Goal: Transaction & Acquisition: Purchase product/service

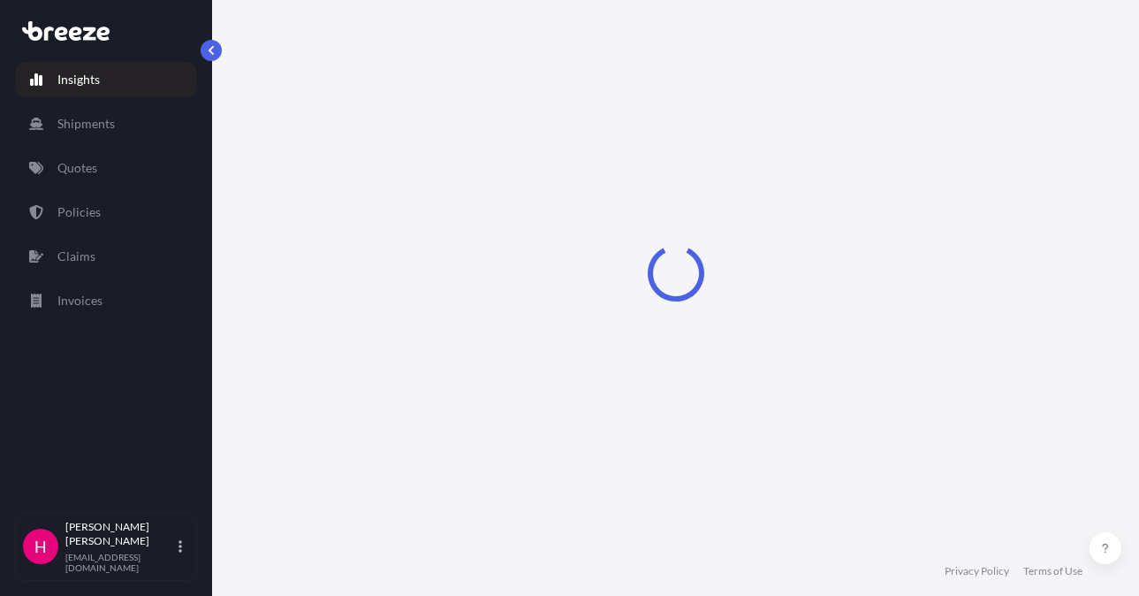
select select "2025"
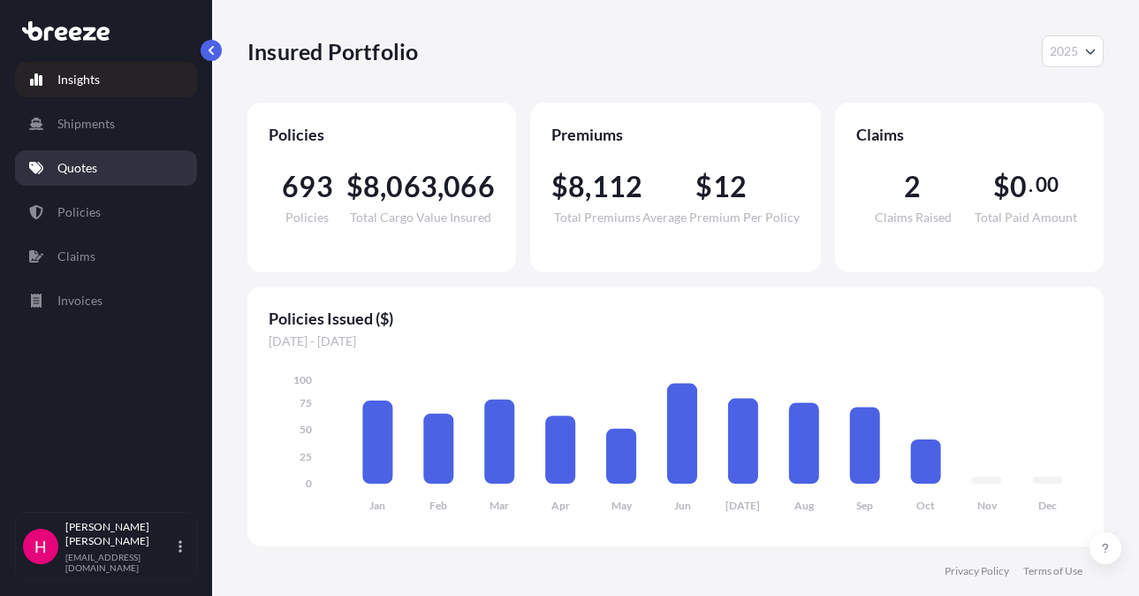
click at [137, 152] on link "Quotes" at bounding box center [106, 167] width 182 height 35
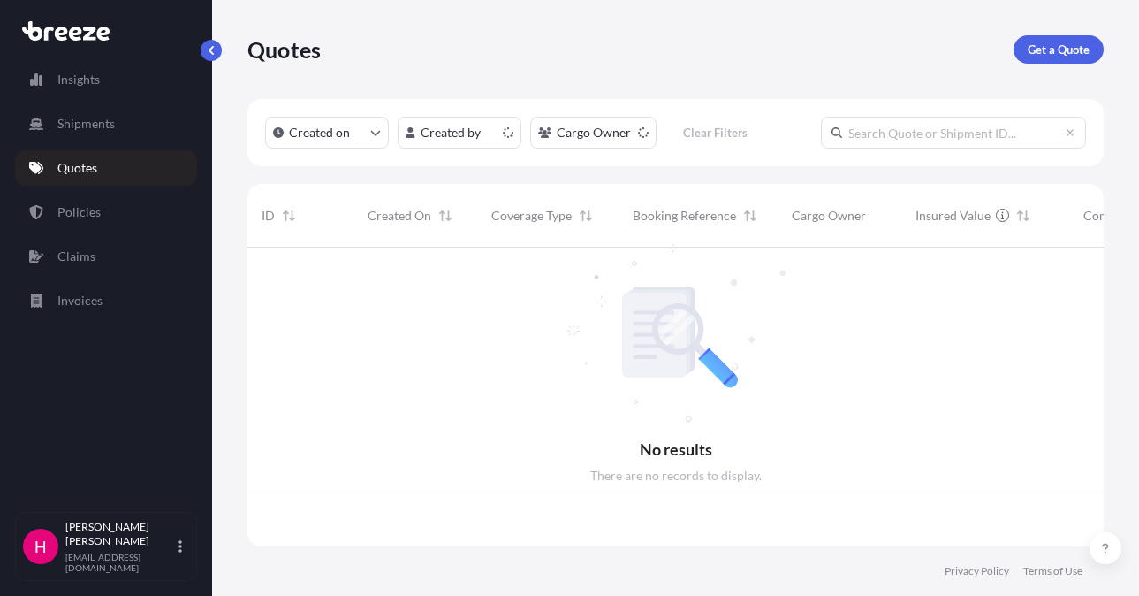
scroll to position [295, 843]
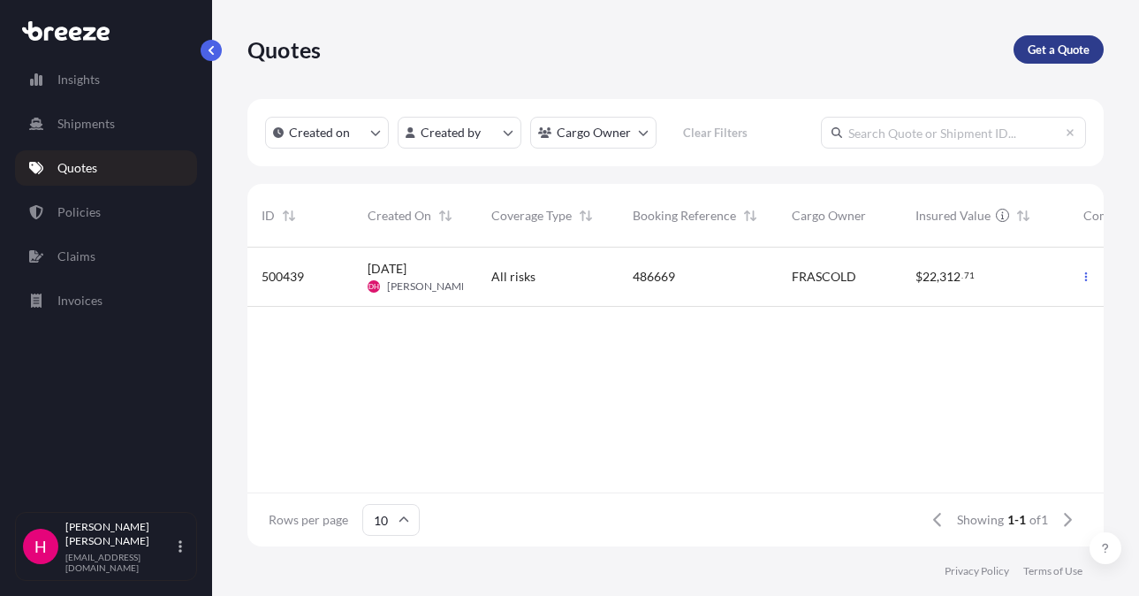
click at [1019, 52] on link "Get a Quote" at bounding box center [1059, 49] width 90 height 28
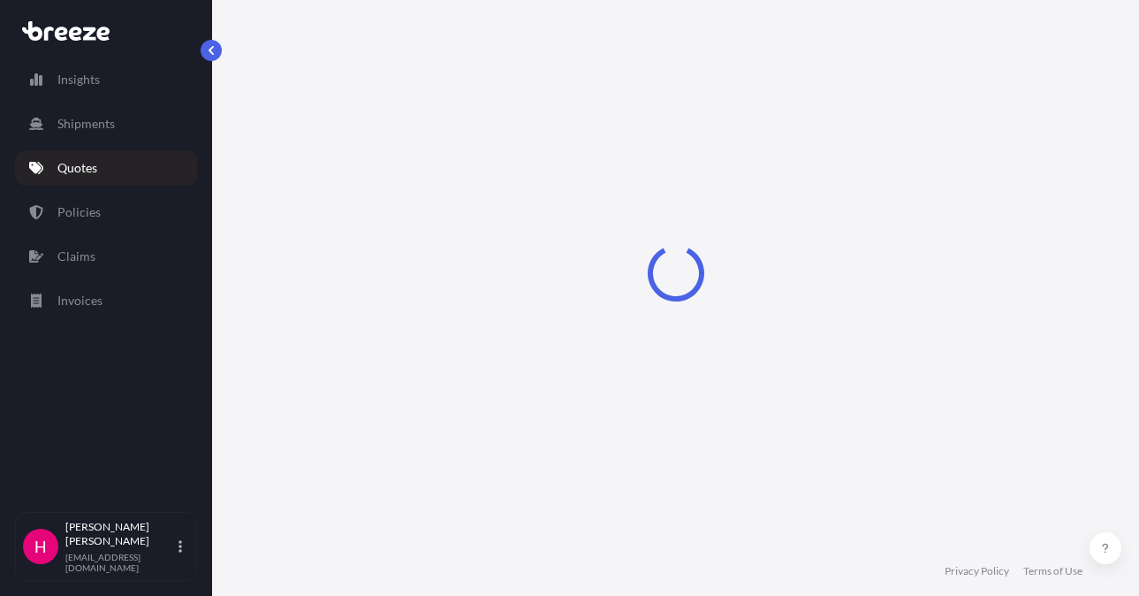
select select "Sea"
select select "1"
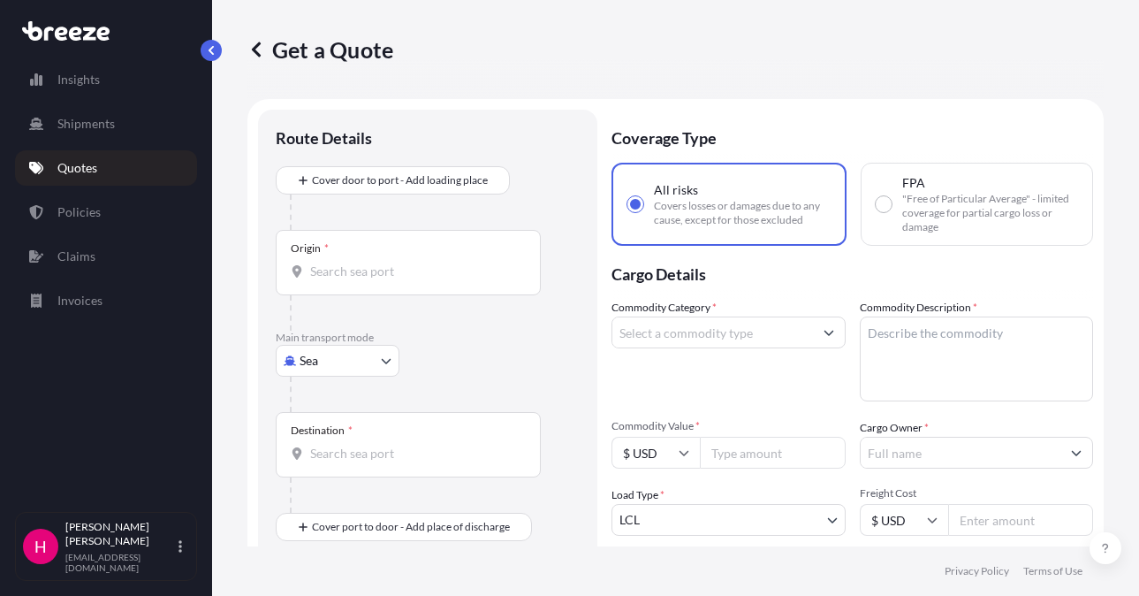
scroll to position [28, 0]
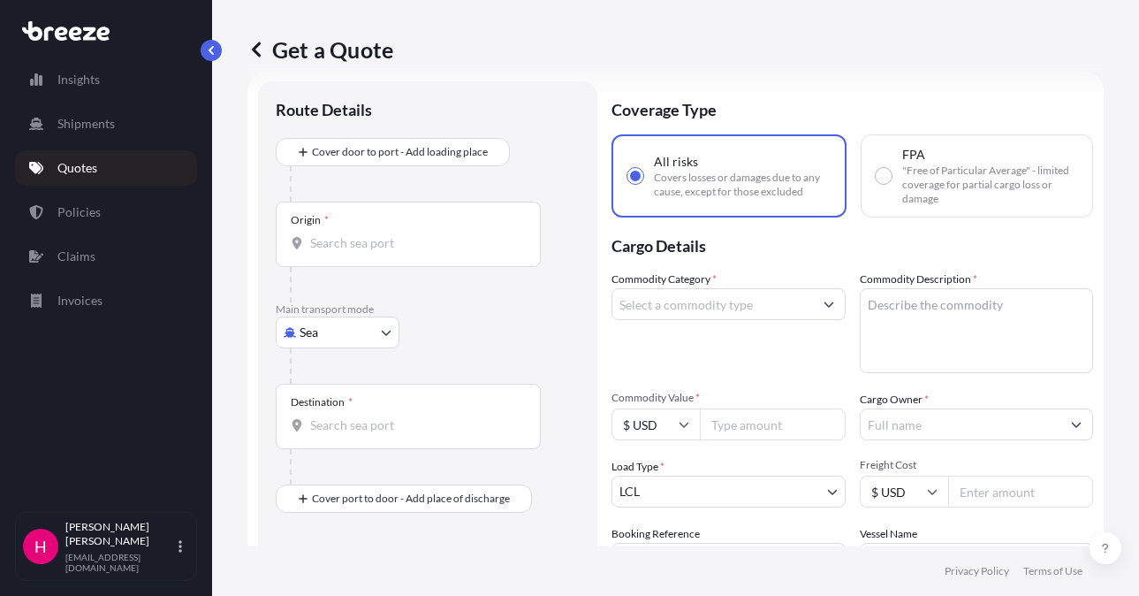
click at [356, 330] on body "Insights Shipments Quotes Policies Claims Invoices H [PERSON_NAME] [EMAIL_ADDRE…" at bounding box center [569, 298] width 1139 height 596
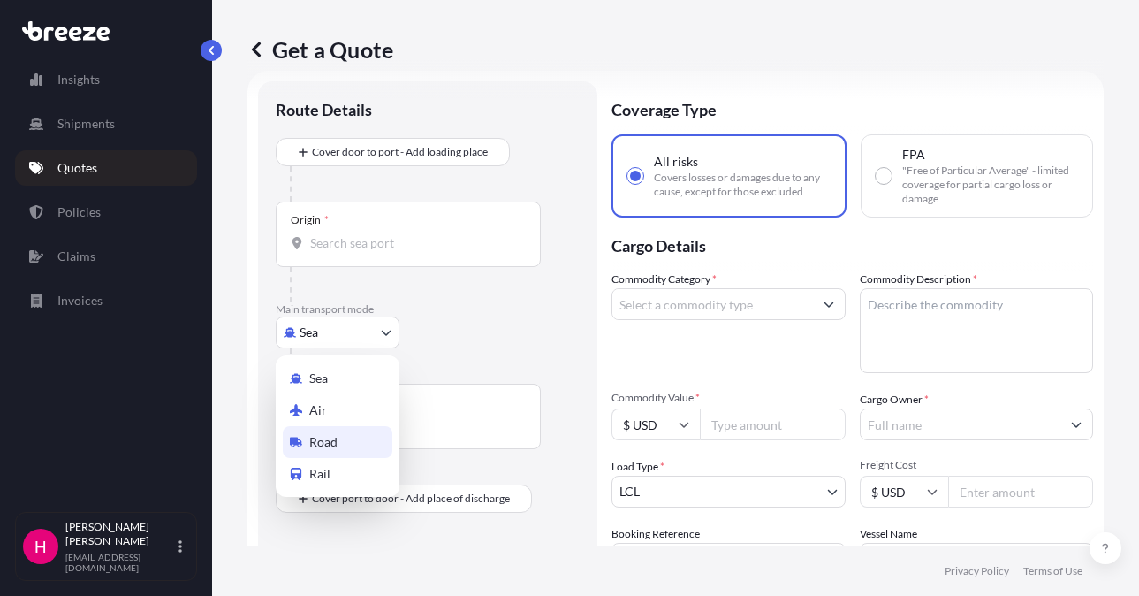
click at [336, 434] on span "Road" at bounding box center [323, 442] width 28 height 18
select select "Road"
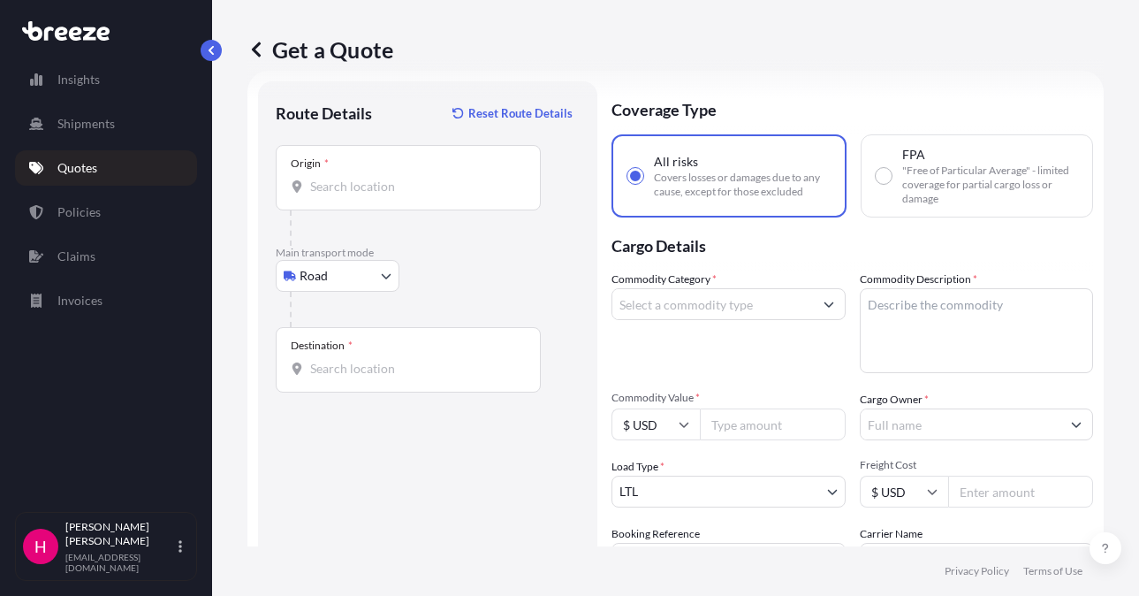
click at [356, 178] on input "Origin *" at bounding box center [414, 187] width 209 height 18
paste input "[STREET_ADDRESS][PERSON_NAME]"
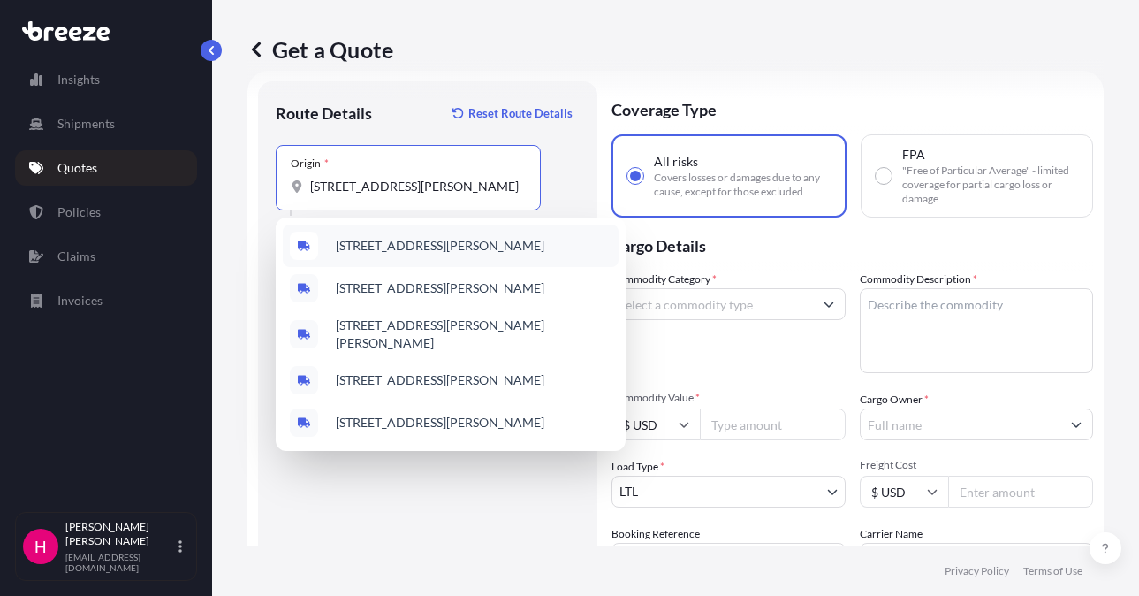
click at [441, 237] on span "[STREET_ADDRESS][PERSON_NAME]" at bounding box center [440, 246] width 209 height 18
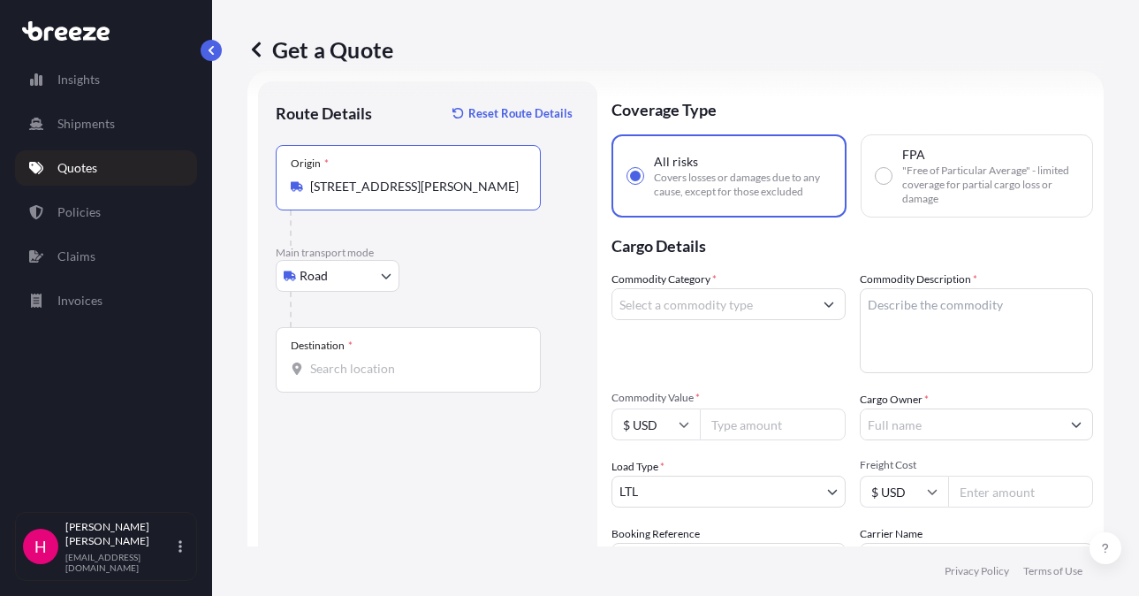
type input "[STREET_ADDRESS][PERSON_NAME]"
click at [416, 355] on div "Destination *" at bounding box center [408, 359] width 265 height 65
click at [416, 360] on input "Destination *" at bounding box center [414, 369] width 209 height 18
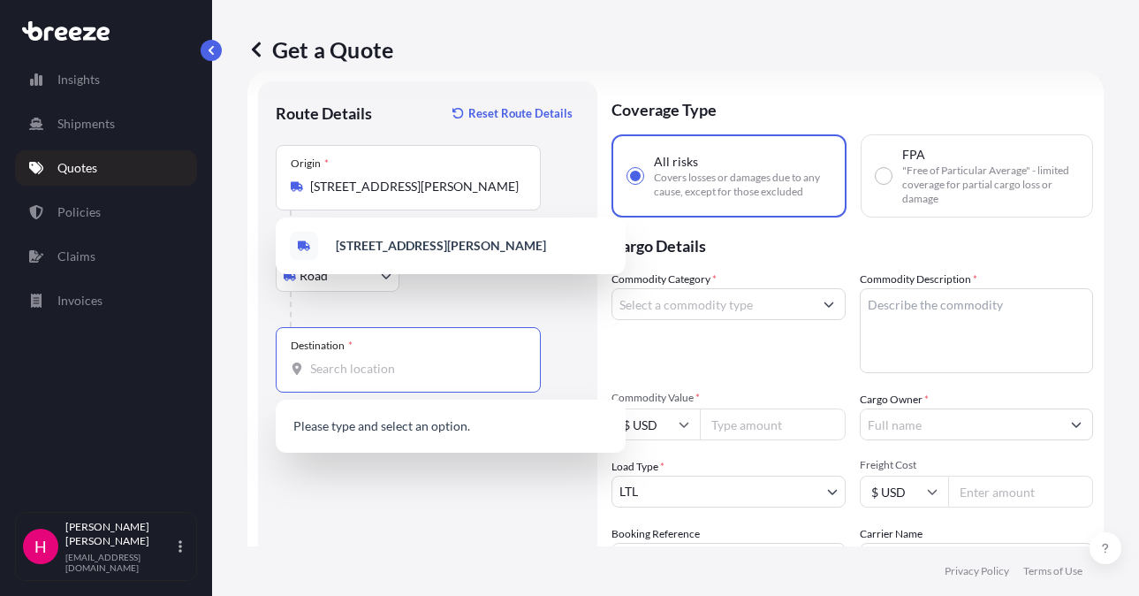
paste input "[STREET_ADDRESS]"
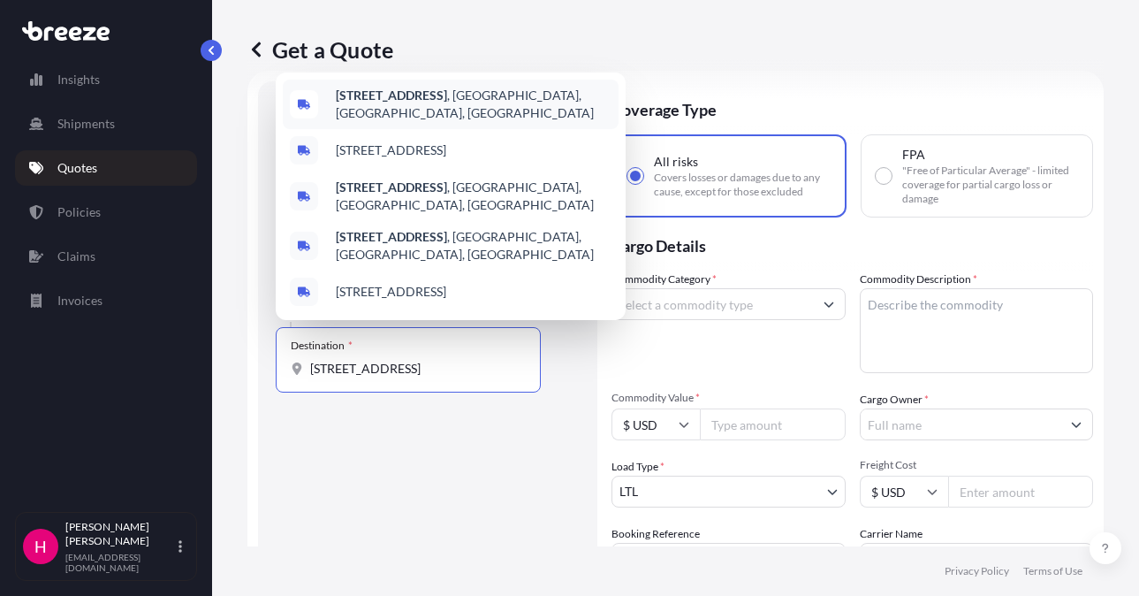
click at [447, 103] on b "[STREET_ADDRESS]" at bounding box center [391, 95] width 111 height 15
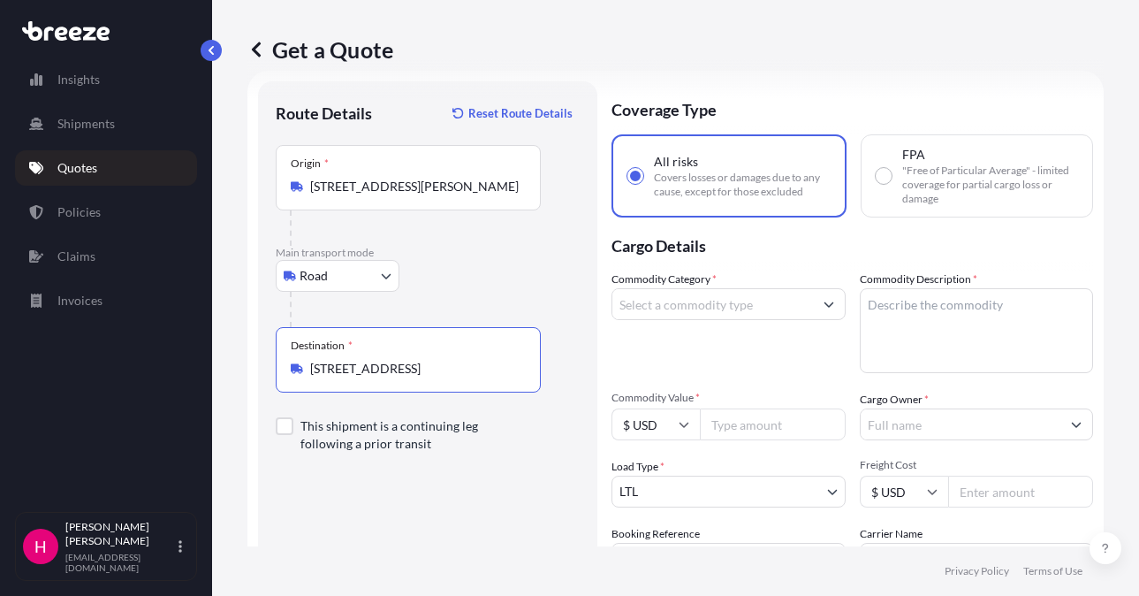
type input "[STREET_ADDRESS]"
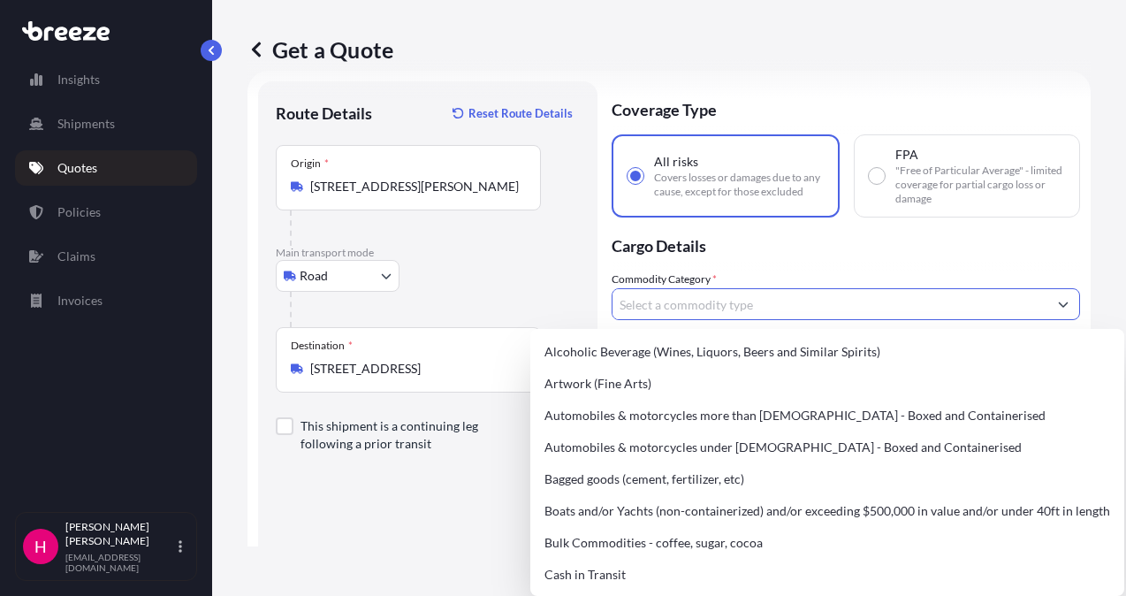
click at [701, 293] on input "Commodity Category *" at bounding box center [830, 304] width 435 height 32
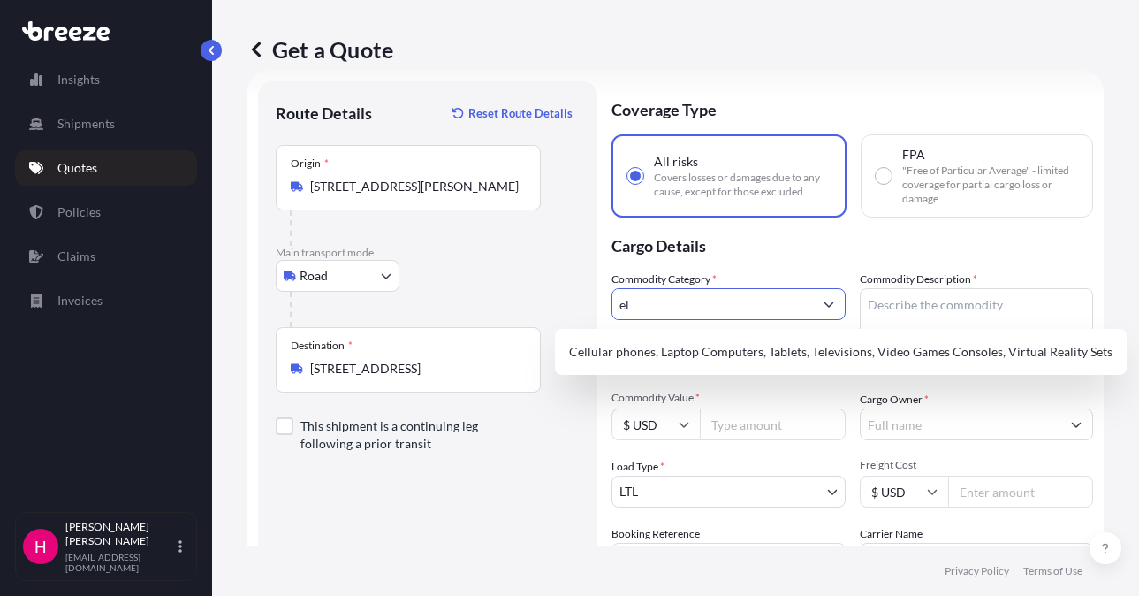
type input "e"
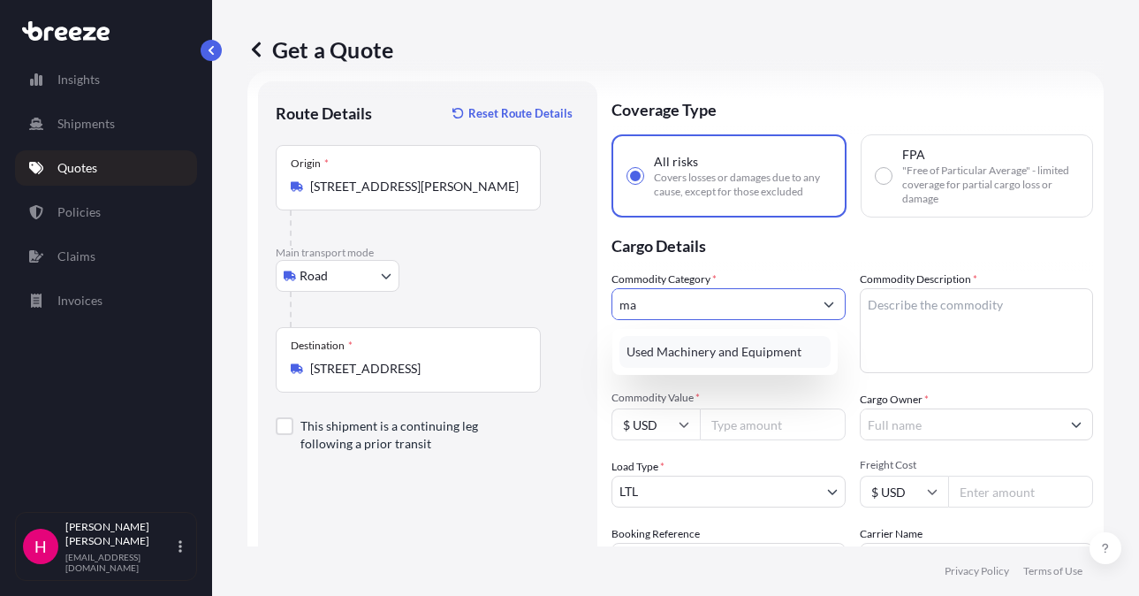
type input "m"
click at [725, 346] on div "New General Merchandise" at bounding box center [725, 352] width 211 height 32
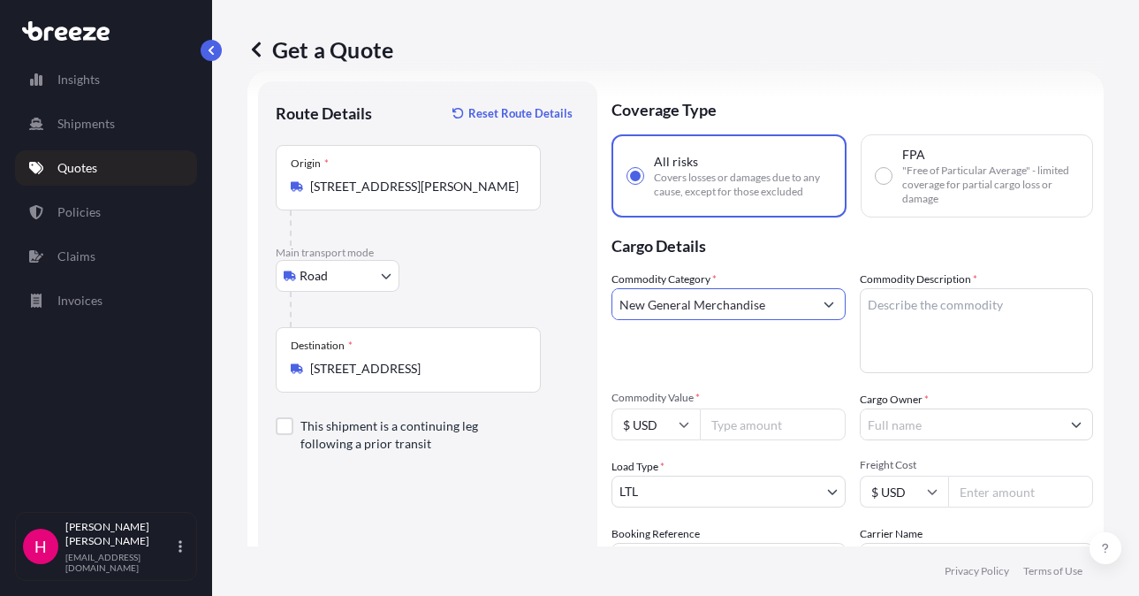
type input "New General Merchandise"
click at [483, 524] on div "Route Details Reset Route Details Place of loading Road Road Rail Origin * [STR…" at bounding box center [428, 404] width 304 height 610
click at [979, 335] on textarea "Commodity Description *" at bounding box center [977, 330] width 234 height 85
paste textarea "HEAT EXCHANGERS"
type textarea "HEAT EXCHANGERS"
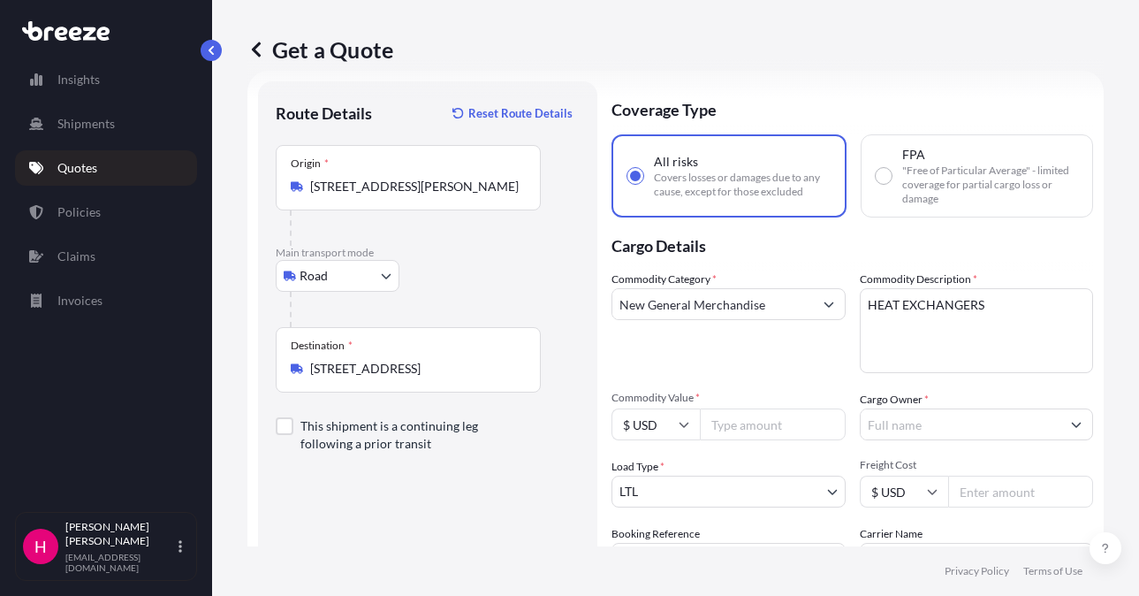
click at [913, 247] on p "Cargo Details" at bounding box center [853, 243] width 482 height 53
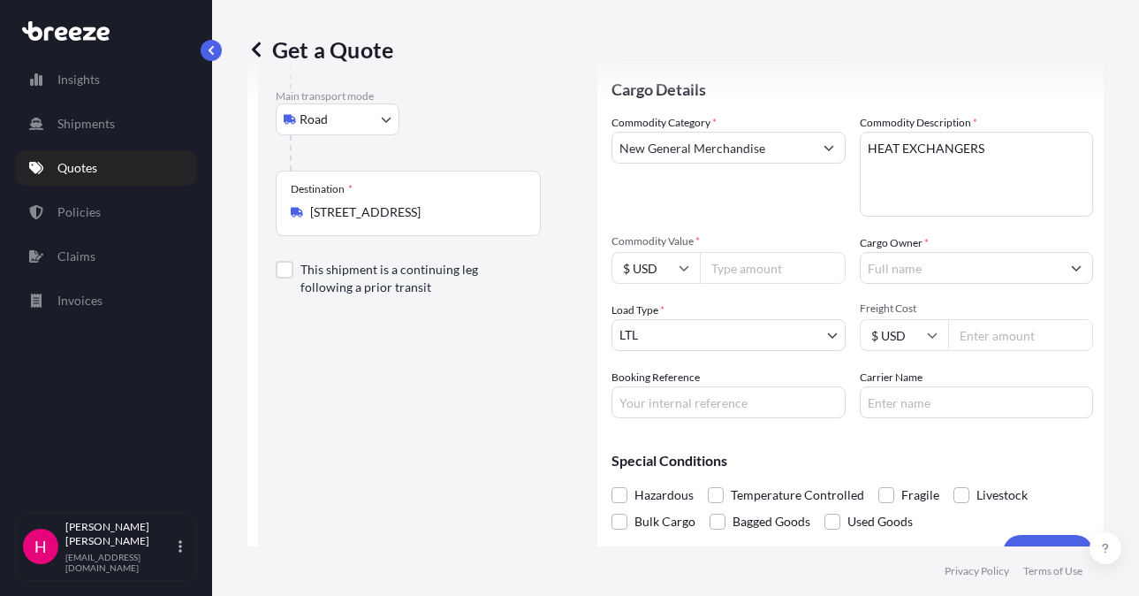
scroll to position [205, 0]
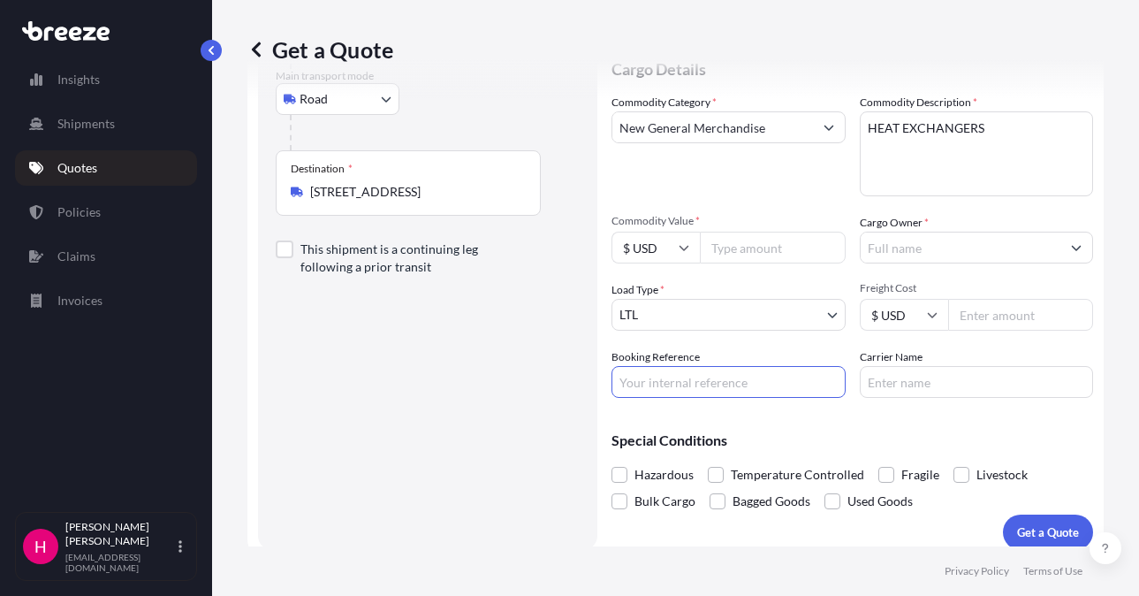
click at [721, 385] on input "Booking Reference" at bounding box center [729, 382] width 234 height 32
paste input "487651"
type input "487651"
click at [879, 380] on input "Carrier Name" at bounding box center [977, 382] width 234 height 32
type input "XPO"
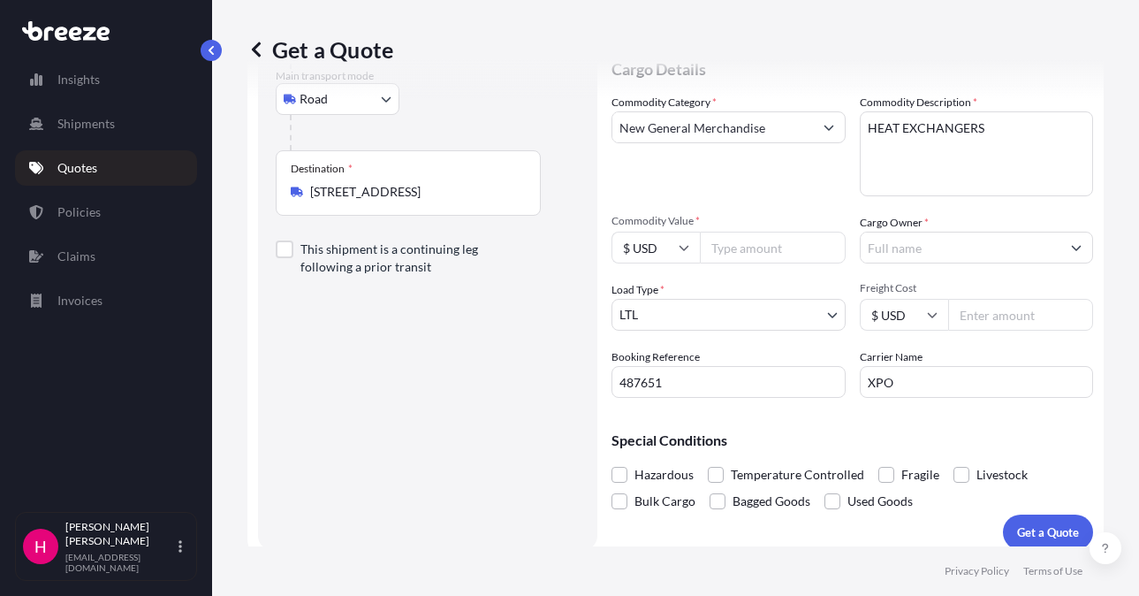
click at [555, 389] on div "Route Details Reset Route Details Place of loading Road Road Rail Origin * [STR…" at bounding box center [428, 227] width 304 height 610
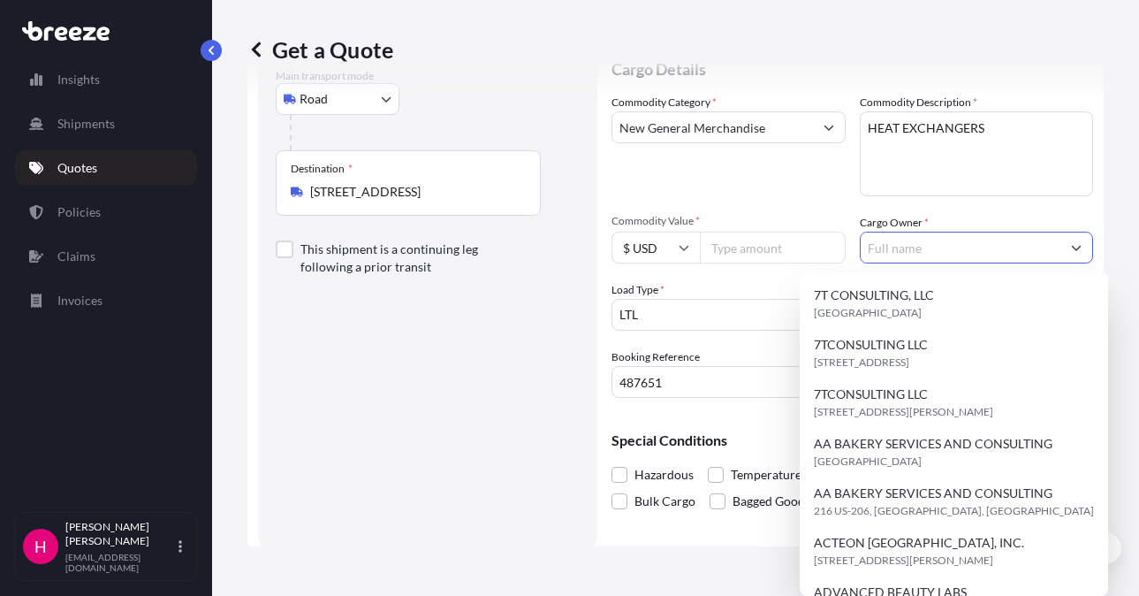
click at [949, 253] on input "Cargo Owner *" at bounding box center [961, 248] width 201 height 32
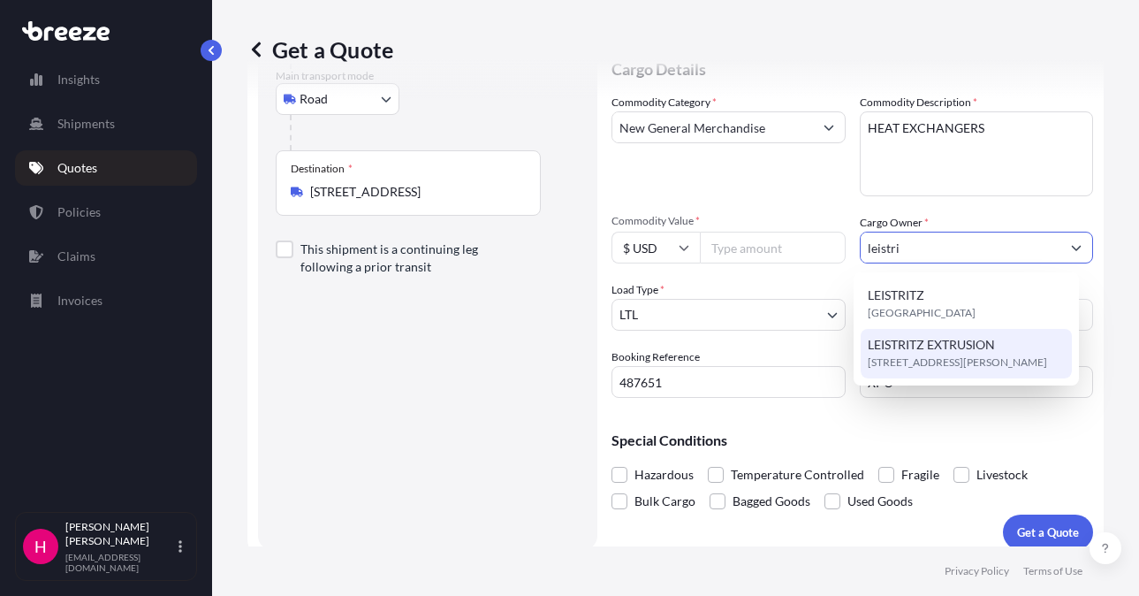
click at [932, 352] on span "LEISTRITZ EXTRUSION" at bounding box center [931, 345] width 127 height 18
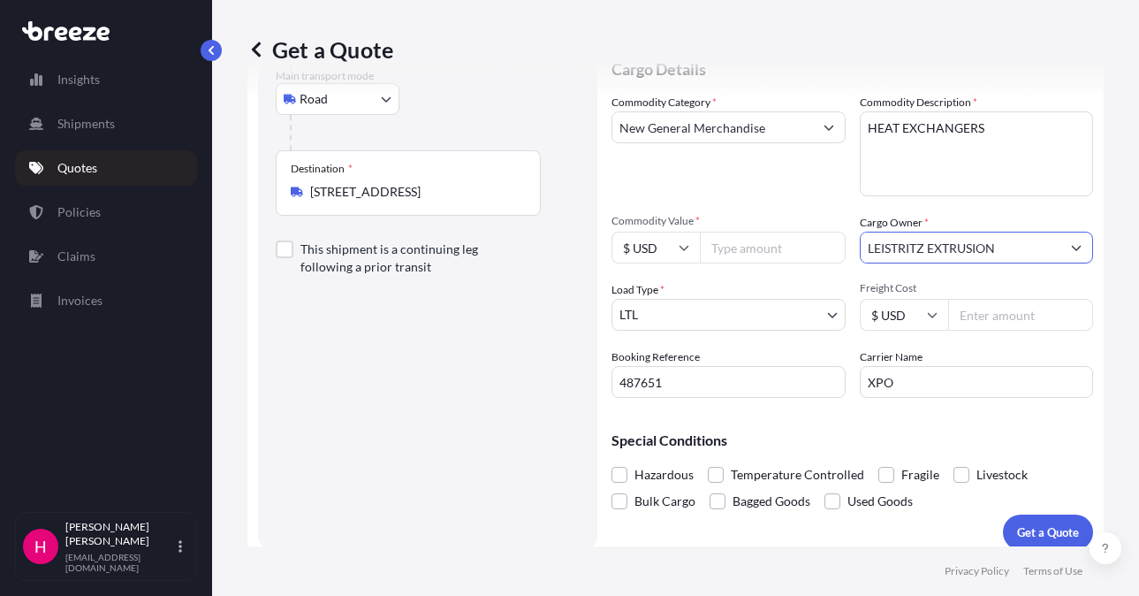
type input "LEISTRITZ EXTRUSION"
click at [468, 403] on div "Route Details Reset Route Details Place of loading Road Road Rail Origin * [STR…" at bounding box center [428, 227] width 304 height 610
click at [730, 255] on input "Commodity Value *" at bounding box center [773, 248] width 146 height 32
click at [795, 253] on input "11221" at bounding box center [773, 248] width 146 height 32
type input "11221.63"
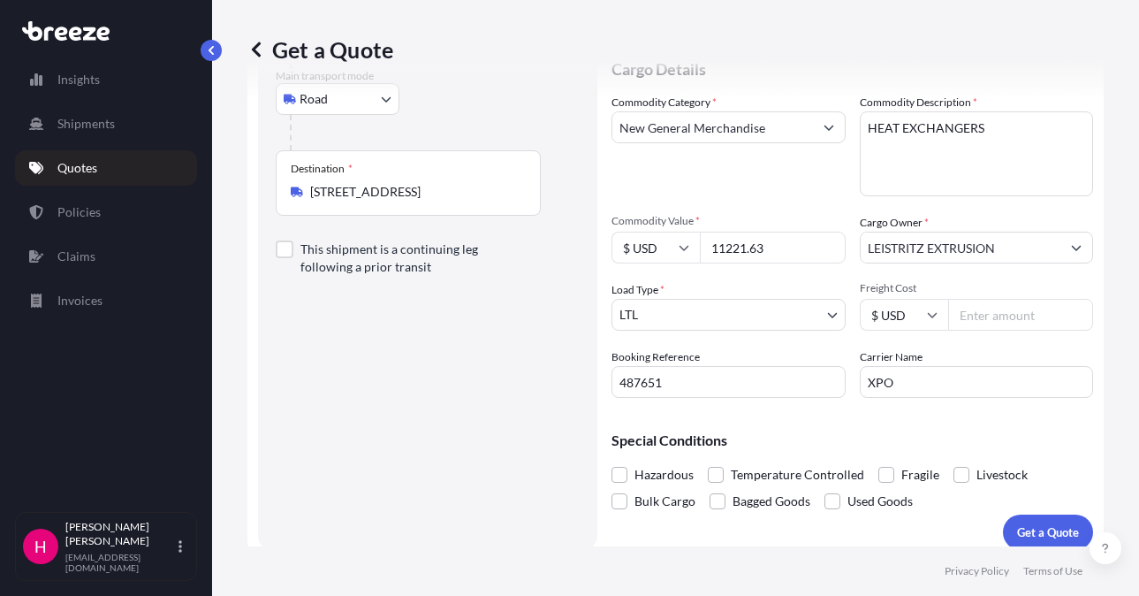
click at [316, 453] on div "Route Details Reset Route Details Place of loading Road Road Rail Origin * [STR…" at bounding box center [428, 227] width 304 height 610
click at [438, 500] on div "Route Details Reset Route Details Place of loading Road Road Rail Origin * [STR…" at bounding box center [428, 227] width 304 height 610
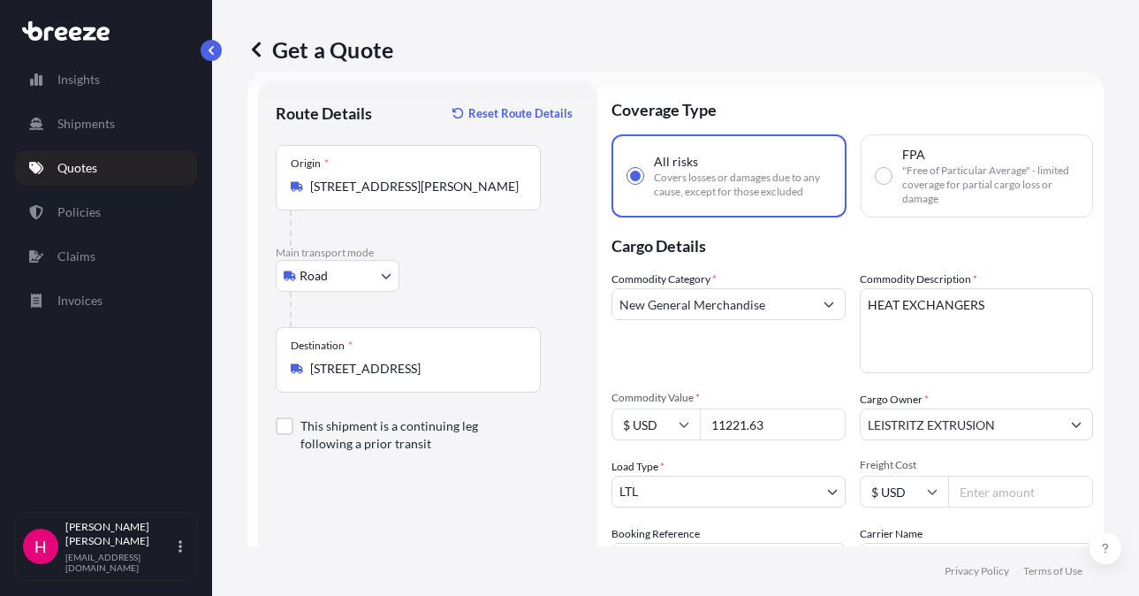
click at [434, 543] on div "Route Details Reset Route Details Place of loading Road Road Rail Origin * [STR…" at bounding box center [428, 404] width 304 height 610
click at [432, 543] on div "Route Details Reset Route Details Place of loading Road Road Rail Origin * [STR…" at bounding box center [428, 404] width 304 height 610
click at [495, 532] on div "Route Details Reset Route Details Place of loading Road Road Rail Origin * [STR…" at bounding box center [428, 404] width 304 height 610
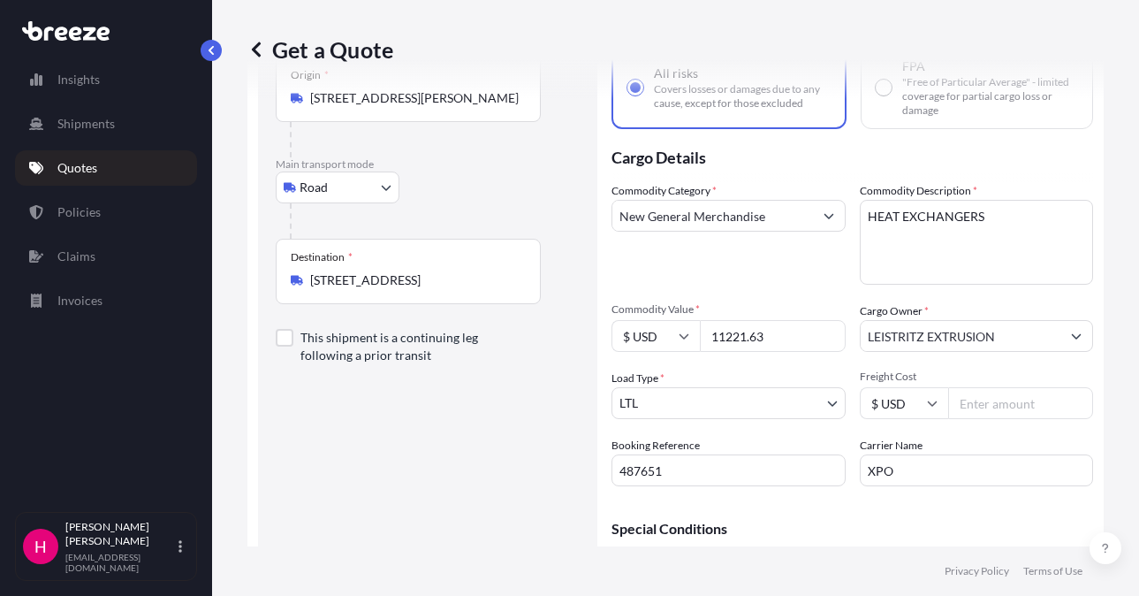
click at [400, 491] on div "Route Details Reset Route Details Place of loading Road Road Rail Origin * [STR…" at bounding box center [428, 316] width 304 height 610
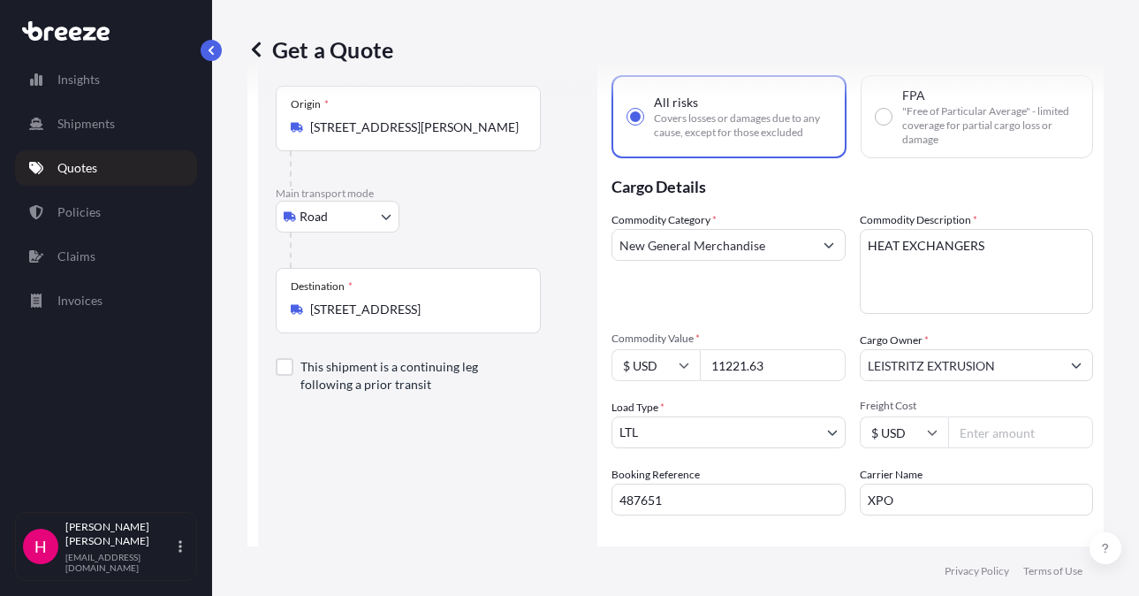
scroll to position [221, 0]
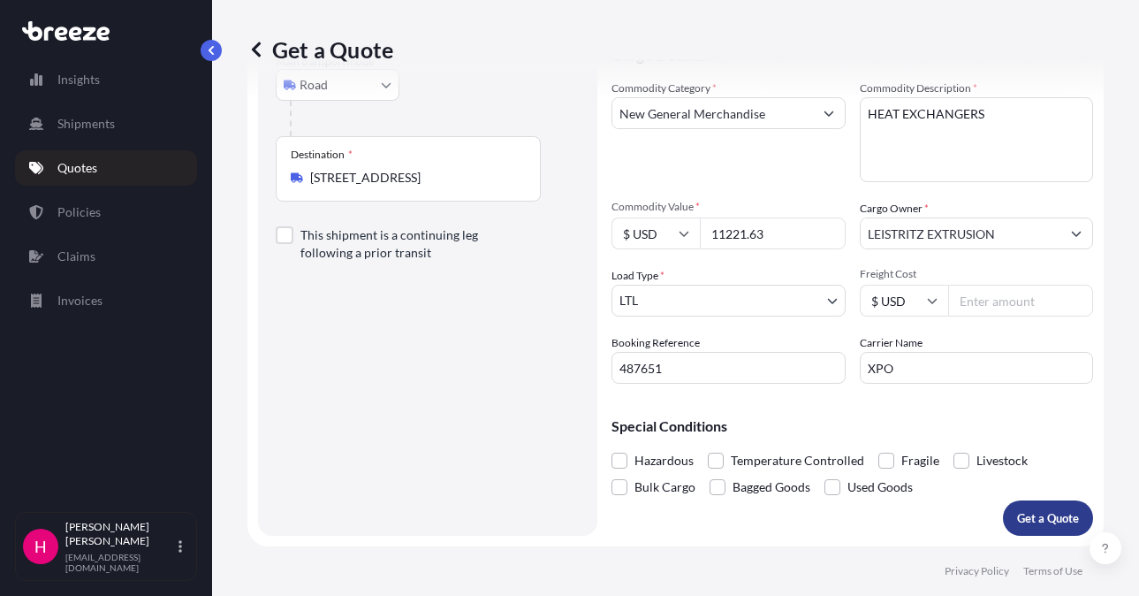
click at [1017, 520] on p "Get a Quote" at bounding box center [1048, 518] width 62 height 18
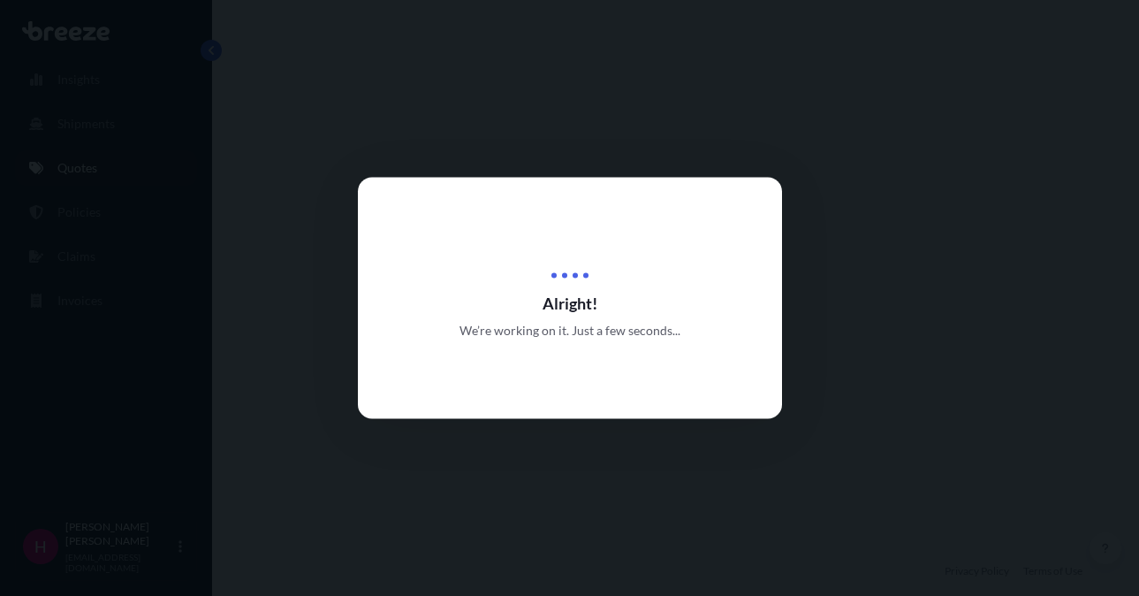
select select "Road"
select select "1"
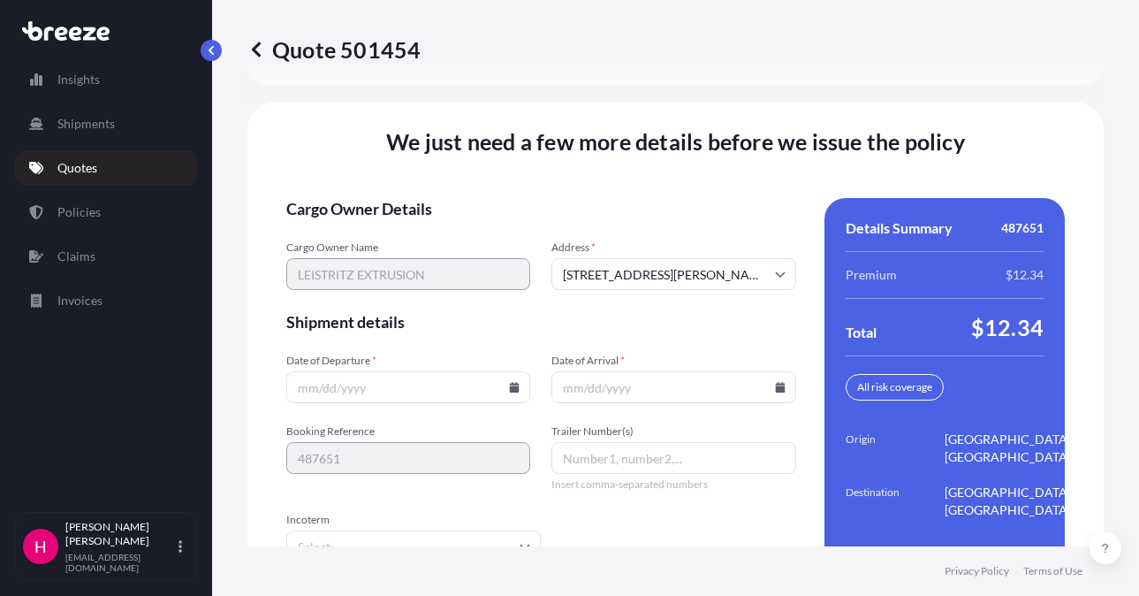
scroll to position [2524, 0]
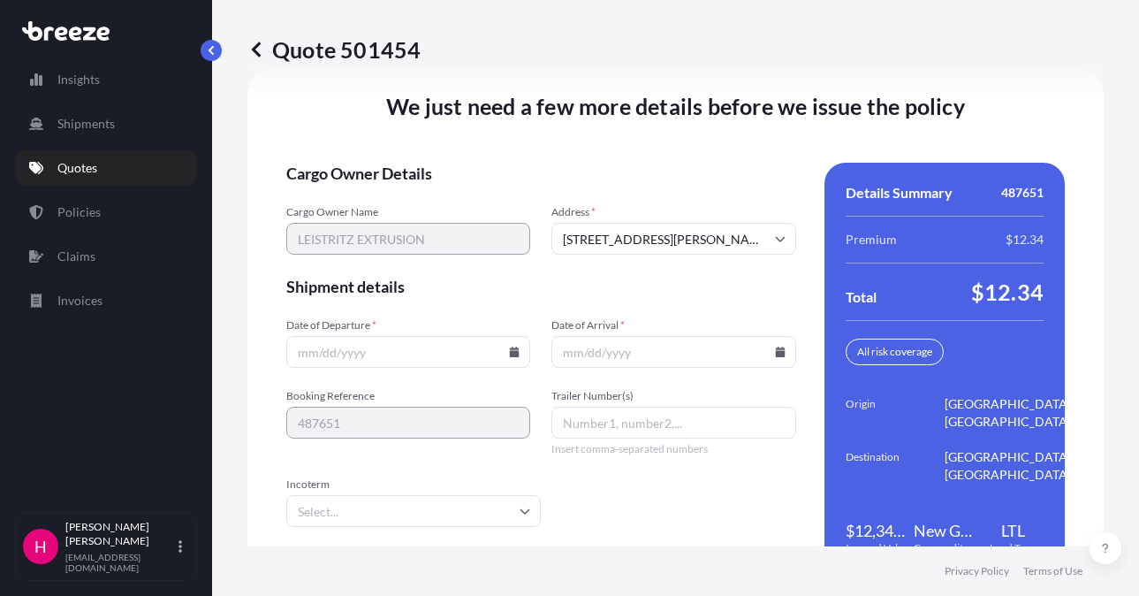
click at [510, 353] on icon at bounding box center [515, 351] width 10 height 11
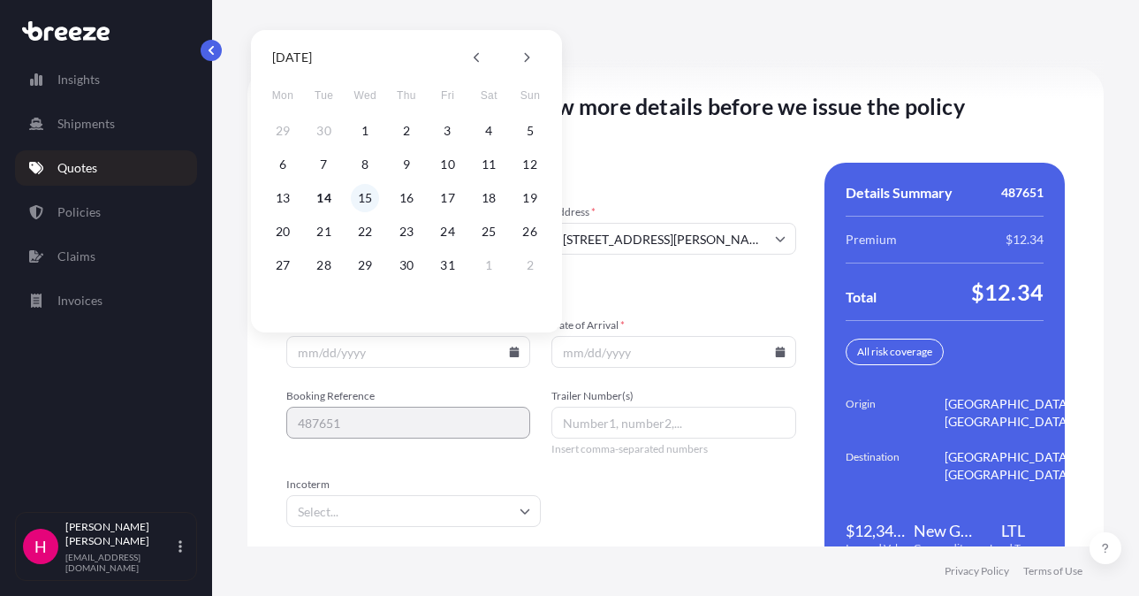
click at [361, 194] on button "15" at bounding box center [365, 198] width 28 height 28
type input "[DATE]"
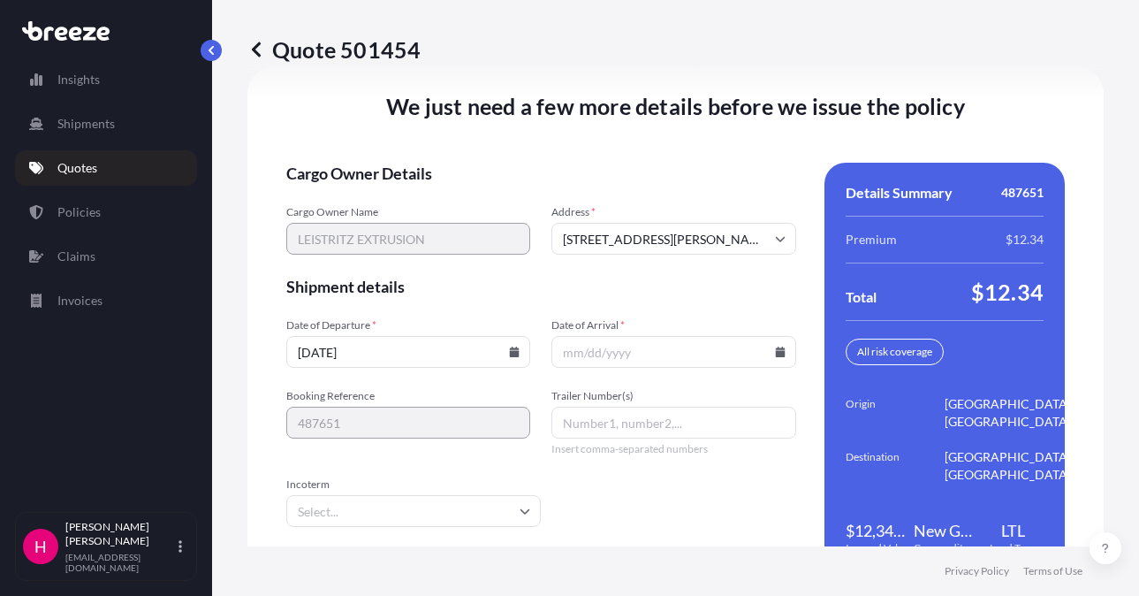
click at [776, 350] on div at bounding box center [674, 352] width 244 height 32
click at [775, 354] on icon at bounding box center [780, 351] width 11 height 11
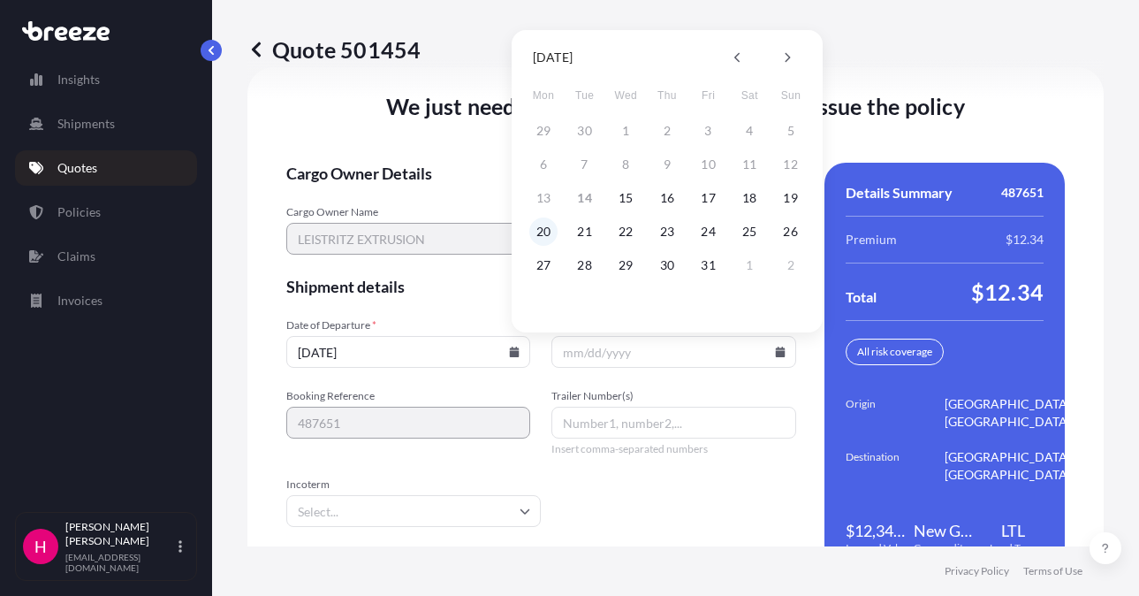
click at [551, 234] on button "20" at bounding box center [543, 231] width 28 height 28
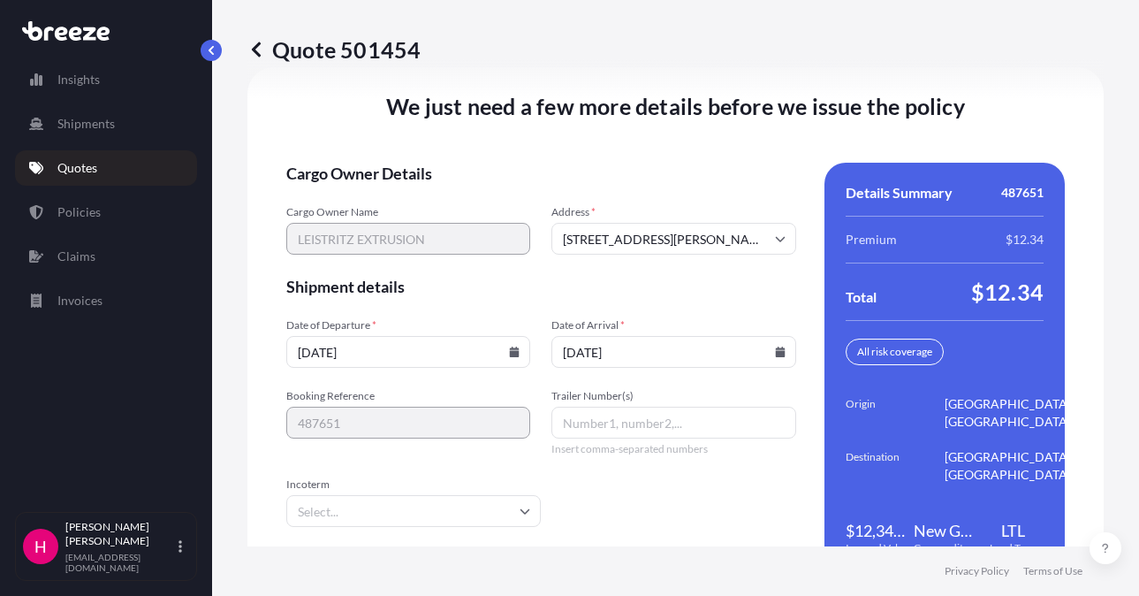
type input "[DATE]"
click at [572, 156] on div "We just need a few more details before we issue the policy Cargo Owner Details …" at bounding box center [675, 334] width 856 height 534
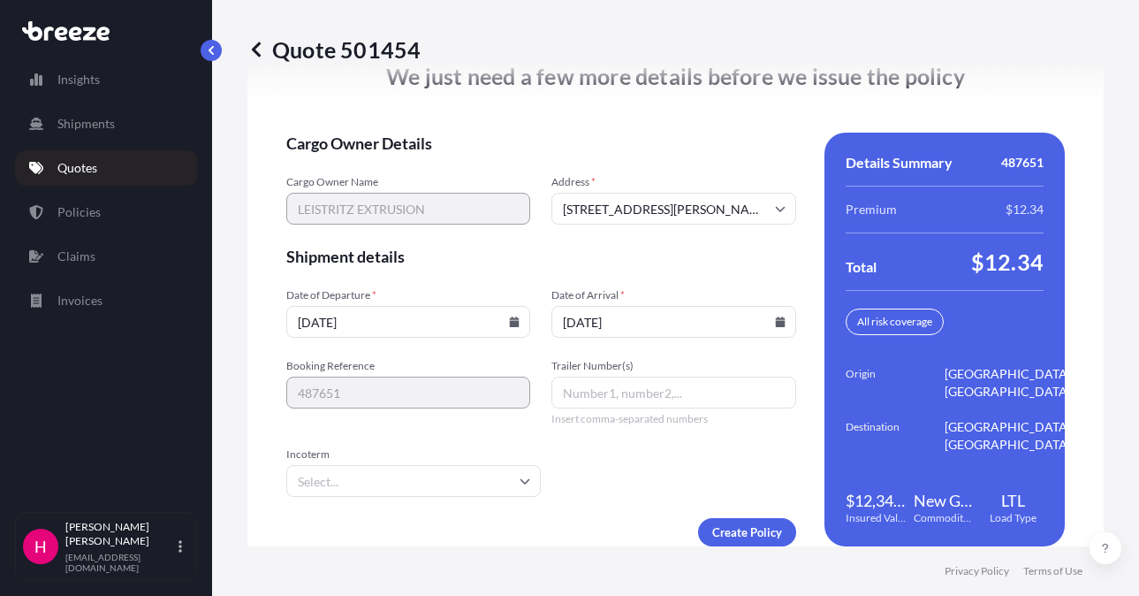
scroll to position [2583, 0]
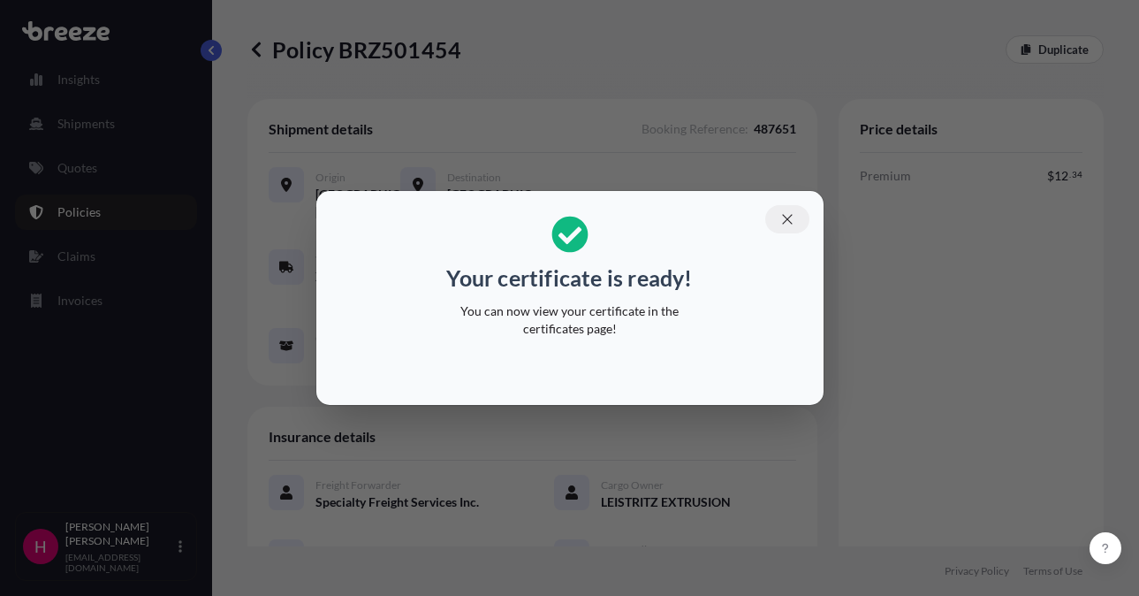
click at [787, 221] on icon "button" at bounding box center [788, 219] width 16 height 16
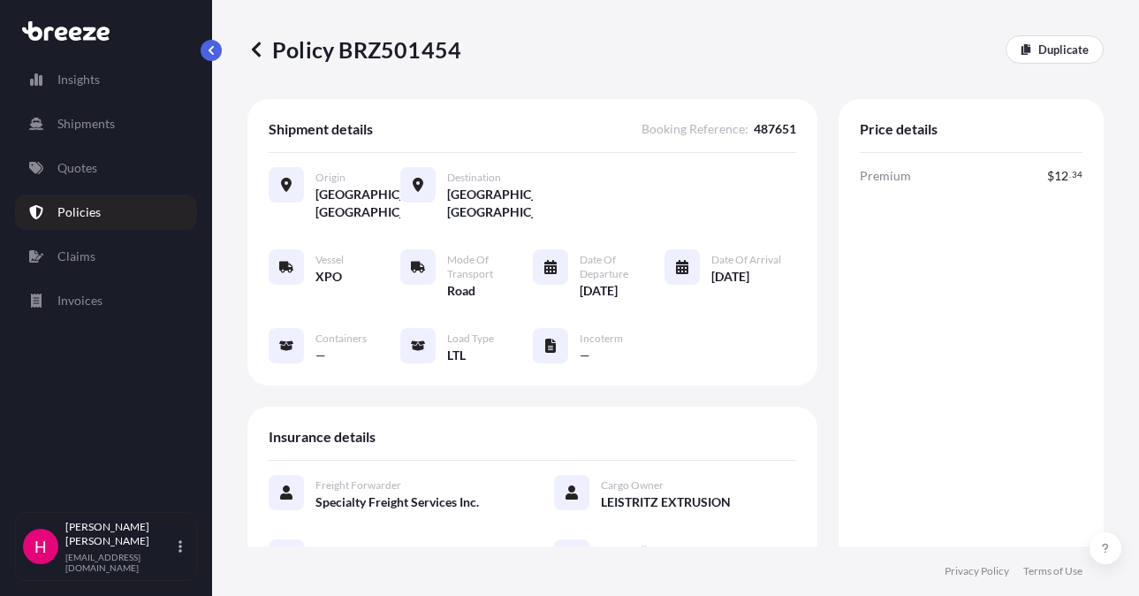
click at [385, 52] on p "Policy BRZ501454" at bounding box center [354, 49] width 214 height 28
copy p "BRZ501454"
click at [385, 52] on p "Policy BRZ501454" at bounding box center [354, 49] width 214 height 28
